Goal: Information Seeking & Learning: Check status

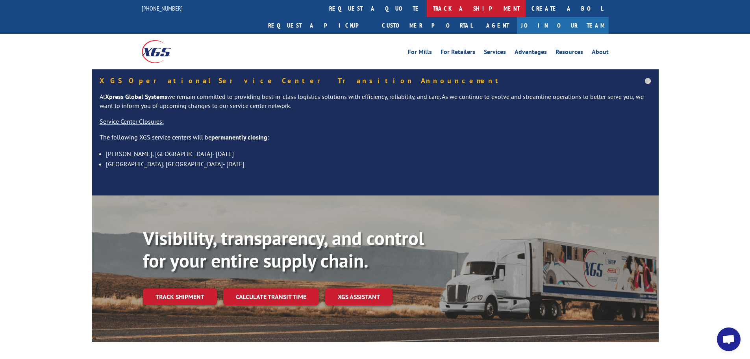
click at [427, 3] on link "track a shipment" at bounding box center [476, 8] width 99 height 17
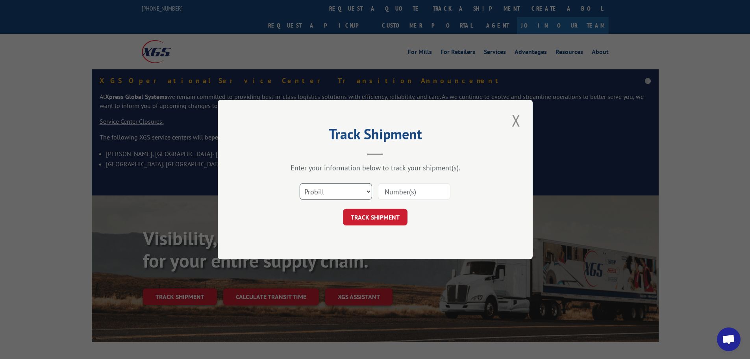
drag, startPoint x: 340, startPoint y: 189, endPoint x: 351, endPoint y: 182, distance: 12.8
click at [342, 189] on select "Select category... Probill BOL PO" at bounding box center [336, 191] width 72 height 17
select select "po"
click at [300, 183] on select "Select category... Probill BOL PO" at bounding box center [336, 191] width 72 height 17
paste input "12536719"
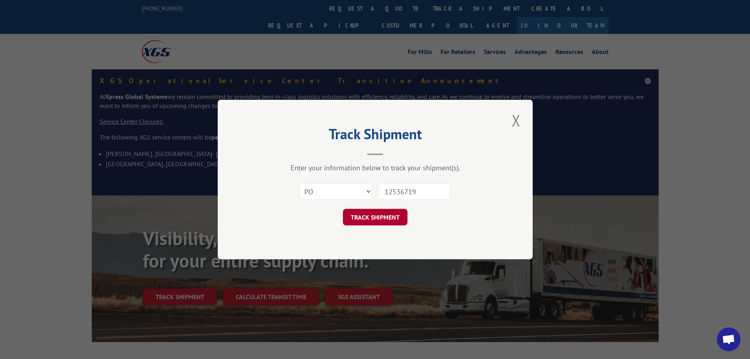
type input "12536719"
click at [391, 215] on button "TRACK SHIPMENT" at bounding box center [375, 217] width 65 height 17
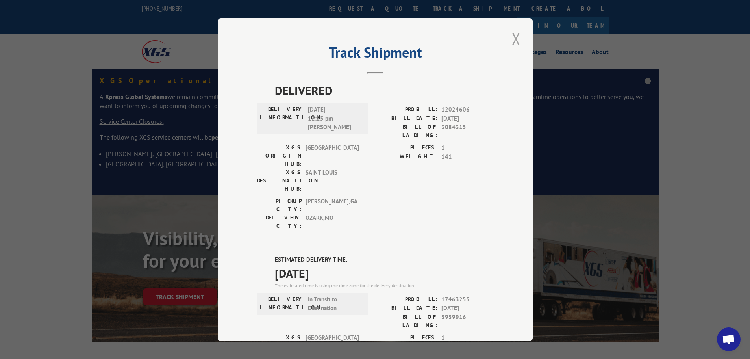
click at [516, 43] on button "Close modal" at bounding box center [516, 39] width 13 height 22
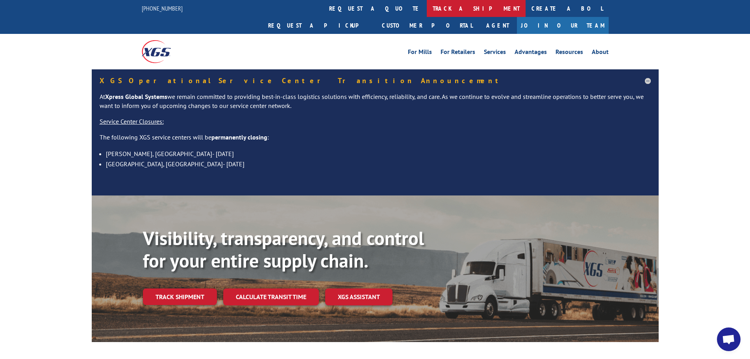
click at [427, 13] on link "track a shipment" at bounding box center [476, 8] width 99 height 17
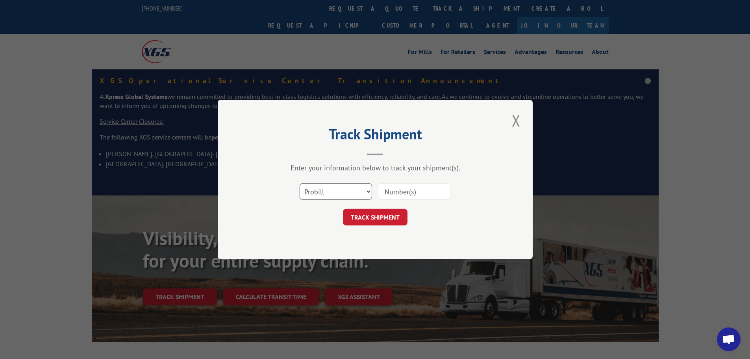
click at [320, 191] on select "Select category... Probill BOL PO" at bounding box center [336, 191] width 72 height 17
select select "po"
click at [300, 183] on select "Select category... Probill BOL PO" at bounding box center [336, 191] width 72 height 17
click at [407, 197] on input at bounding box center [414, 191] width 72 height 17
paste input "12536701"
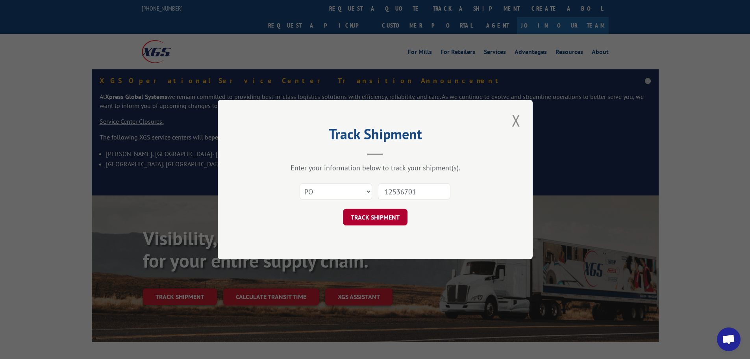
type input "12536701"
click at [375, 218] on button "TRACK SHIPMENT" at bounding box center [375, 217] width 65 height 17
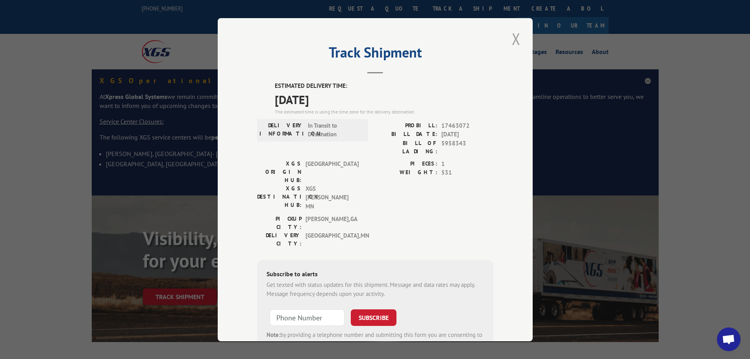
click at [512, 44] on button "Close modal" at bounding box center [516, 39] width 13 height 22
